Goal: Task Accomplishment & Management: Use online tool/utility

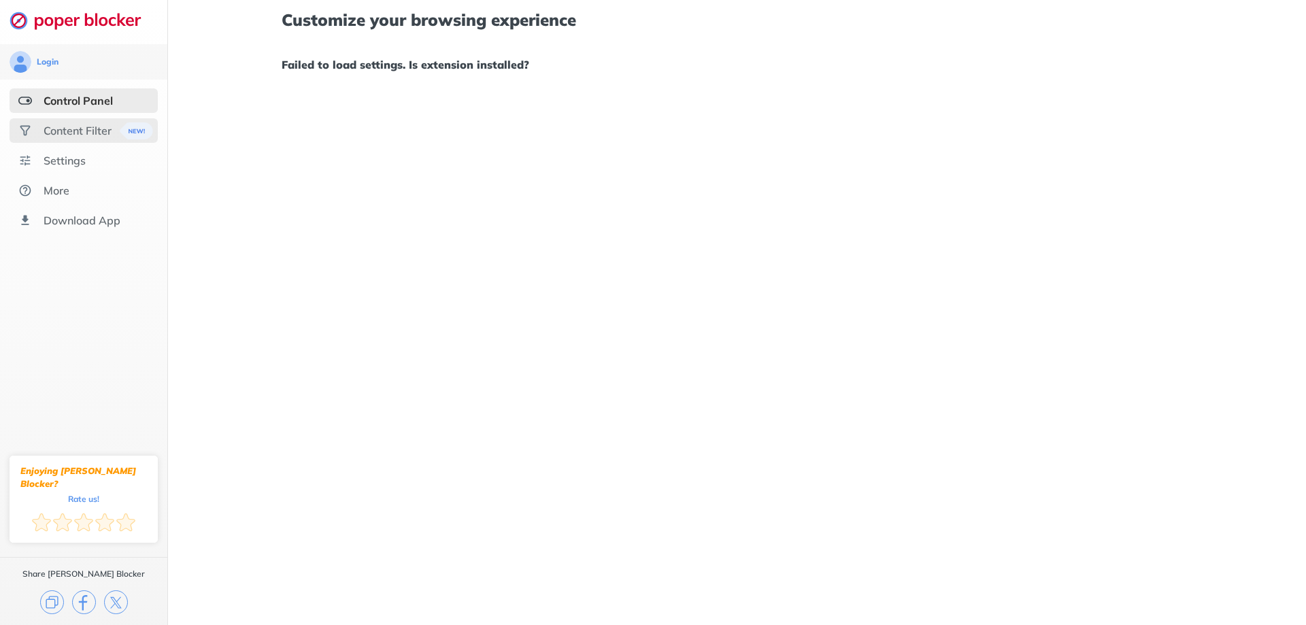
click at [103, 140] on div "Content Filter" at bounding box center [84, 130] width 148 height 24
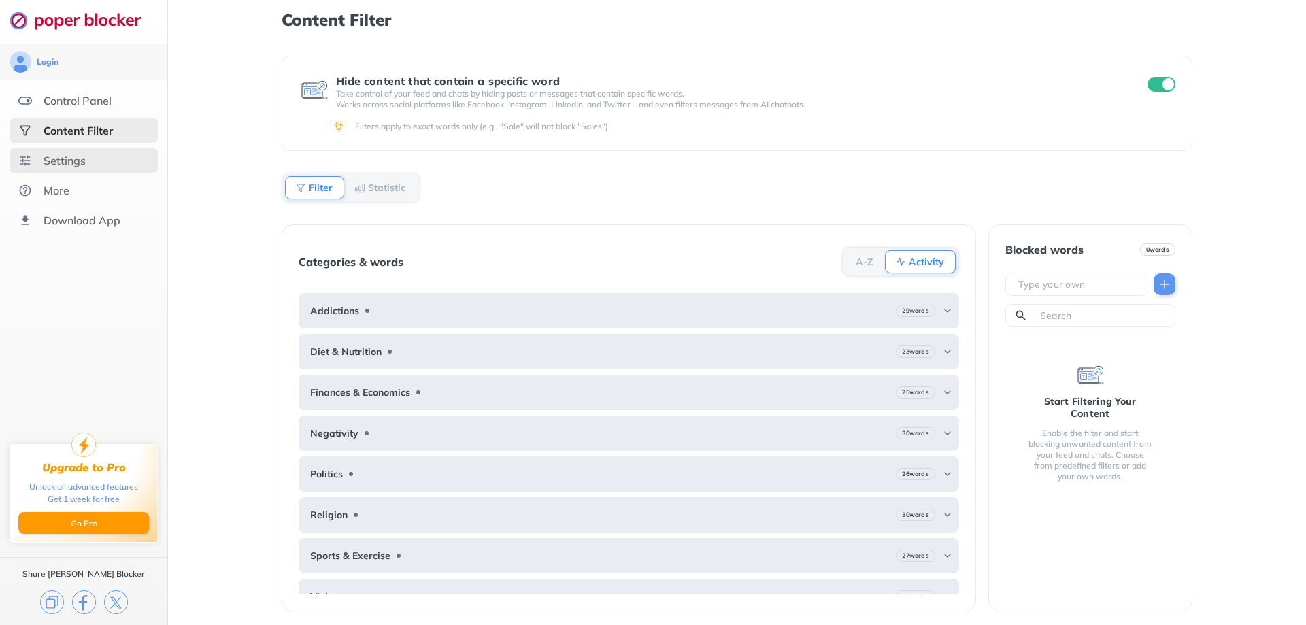
click at [80, 167] on div "Settings" at bounding box center [65, 161] width 42 height 14
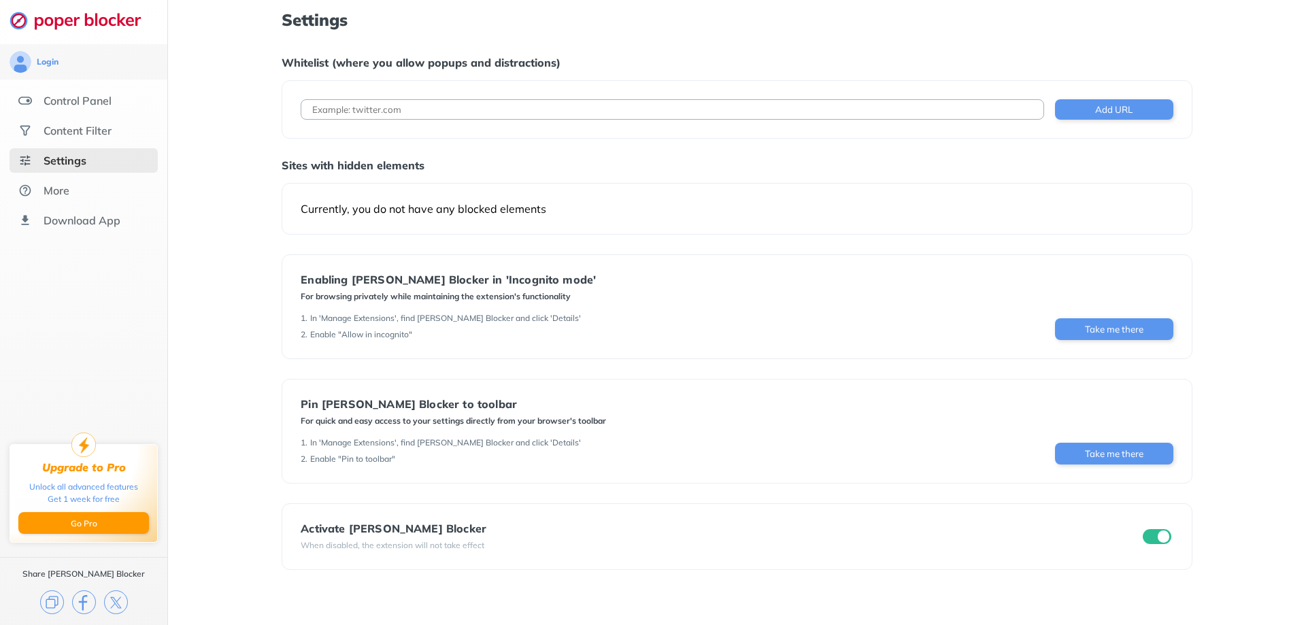
click at [437, 108] on input at bounding box center [672, 109] width 743 height 20
paste input "[URL][DOMAIN_NAME]"
drag, startPoint x: 486, startPoint y: 120, endPoint x: 452, endPoint y: 129, distance: 36.0
click at [434, 124] on div "[URL][DOMAIN_NAME] Add URL" at bounding box center [737, 109] width 910 height 58
type input "[URL][DOMAIN_NAME]"
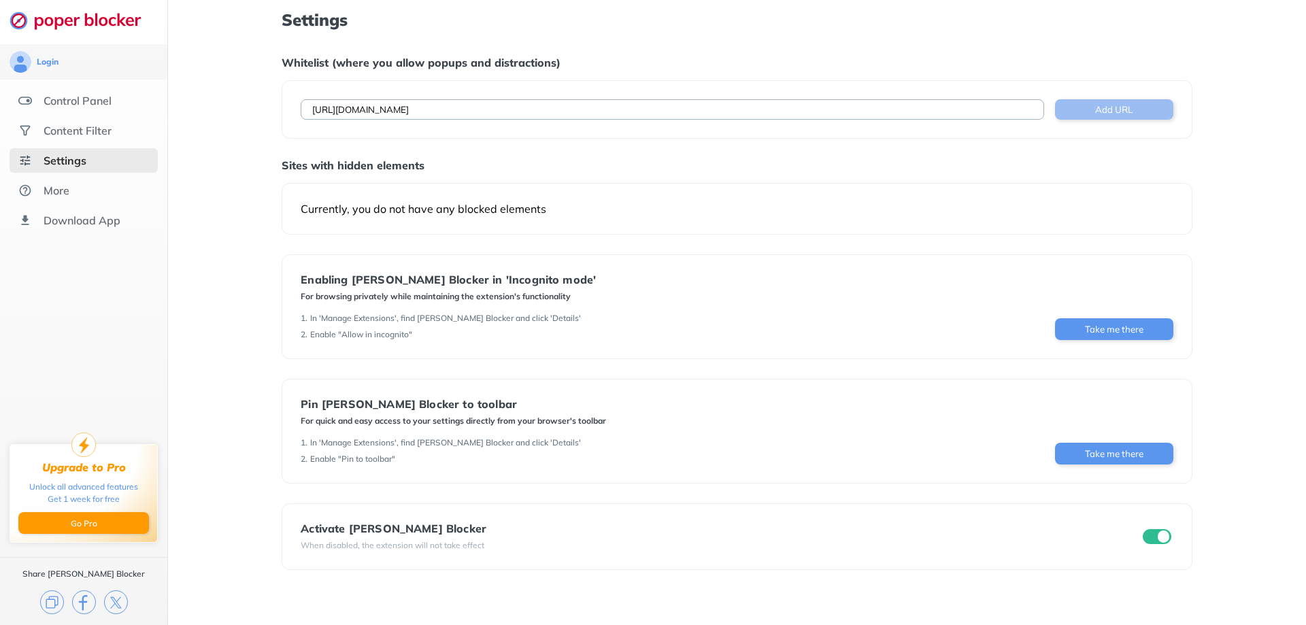
click at [1090, 110] on button "Add URL" at bounding box center [1114, 109] width 118 height 20
